Goal: Communication & Community: Ask a question

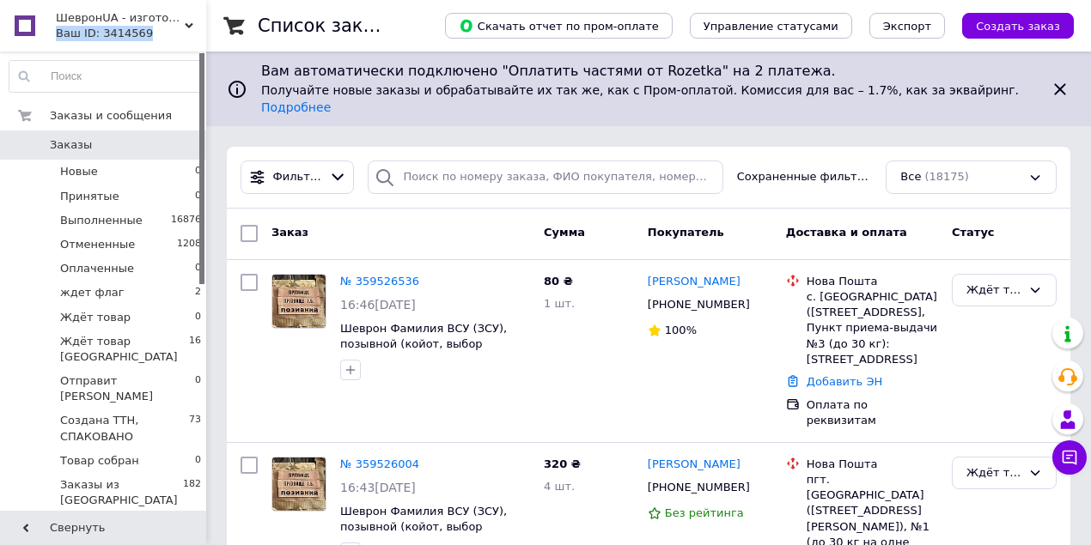
click at [192, 21] on div "ШевронUA - изготовление и продажа милитарной символики: погон, шевронов, нашиво…" at bounding box center [103, 26] width 206 height 52
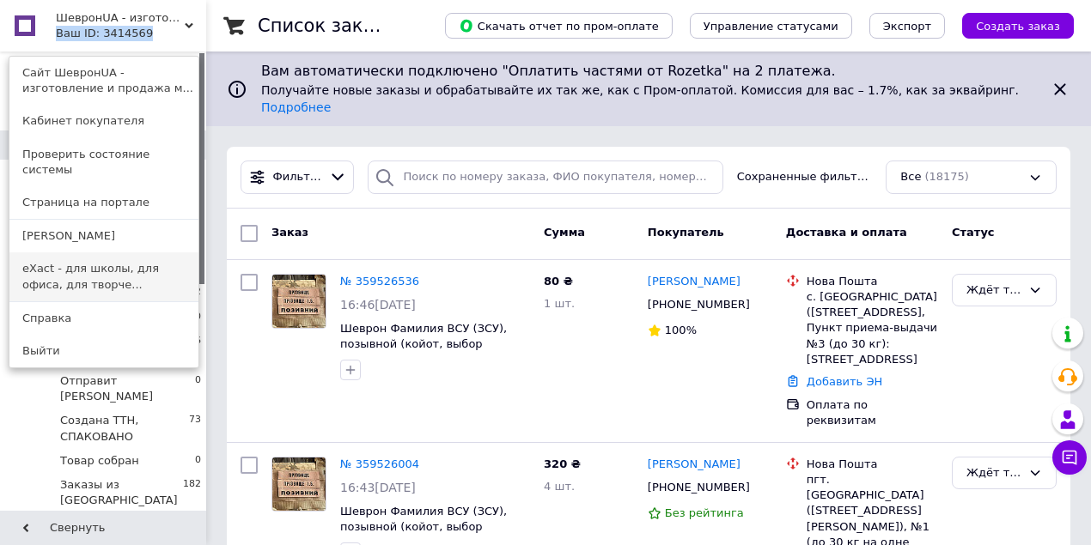
click at [149, 253] on link "eXact - для школы, для офиса, для творче..." at bounding box center [103, 277] width 189 height 48
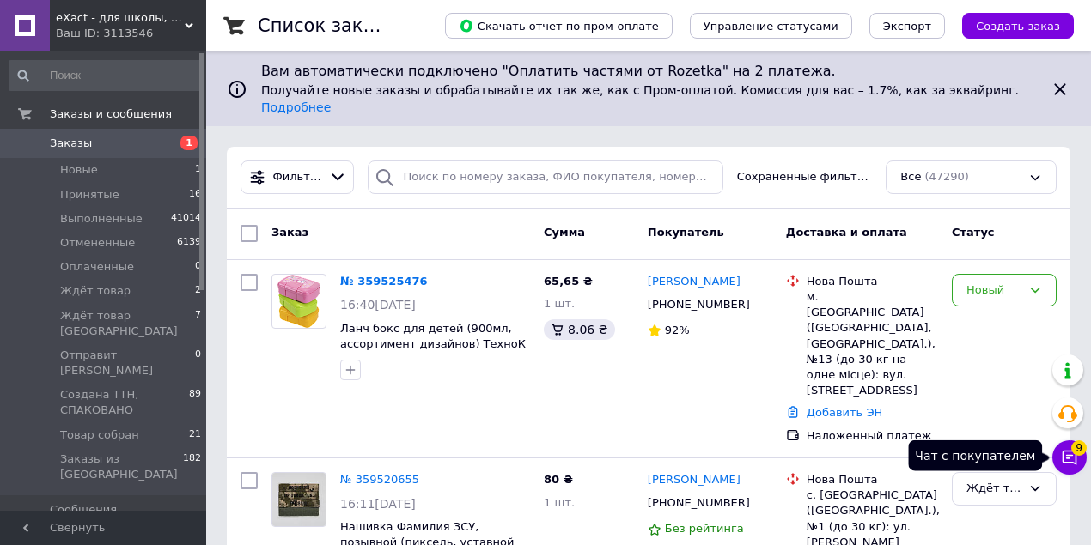
click at [1058, 462] on button "Чат с покупателем 9" at bounding box center [1069, 458] width 34 height 34
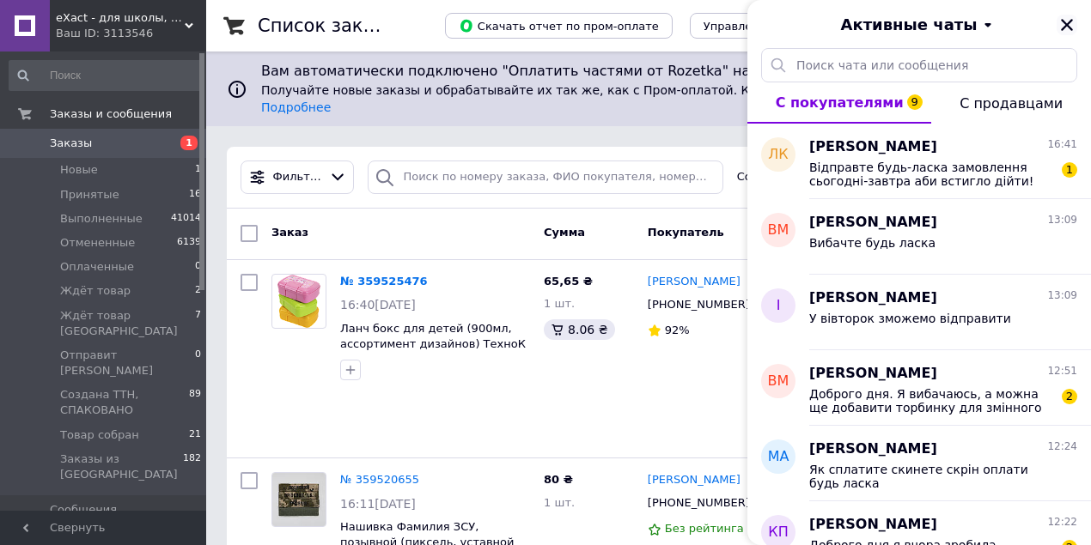
click at [1064, 29] on icon "Закрыть" at bounding box center [1067, 25] width 12 height 12
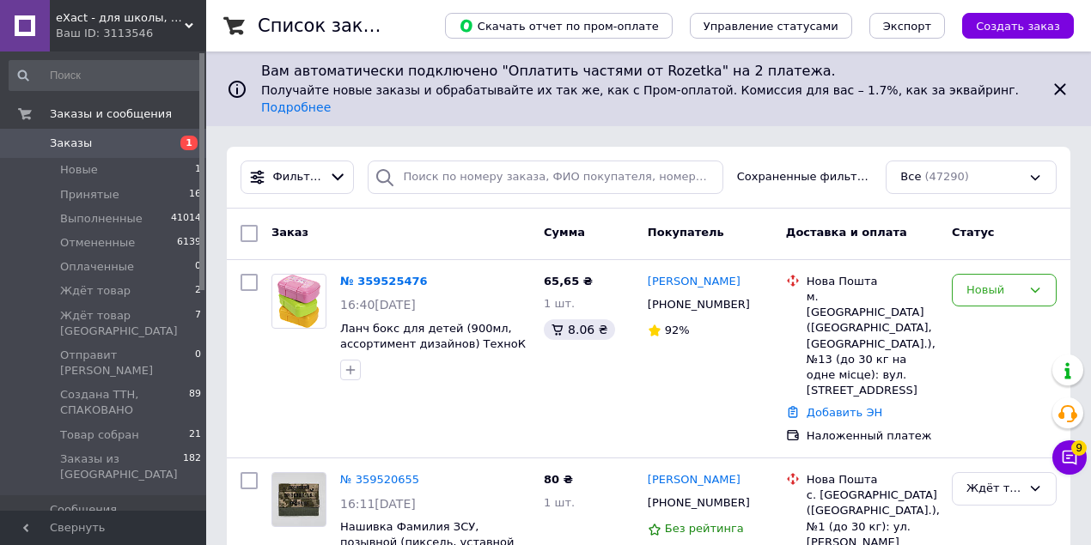
click at [189, 24] on icon at bounding box center [189, 25] width 9 height 9
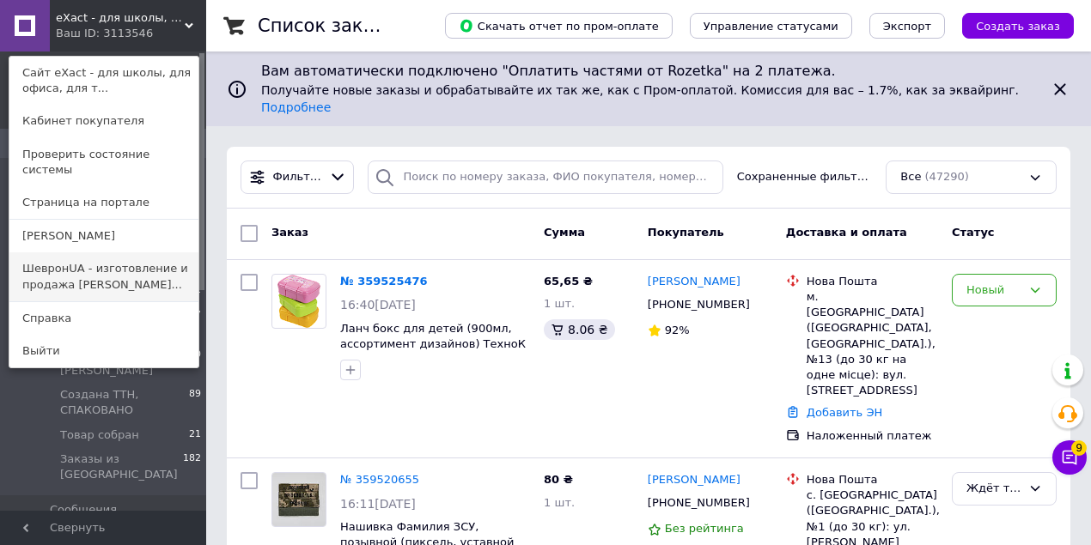
click at [76, 253] on link "ШевронUA - изготовление и продажа [PERSON_NAME]..." at bounding box center [103, 277] width 189 height 48
